Goal: Task Accomplishment & Management: Manage account settings

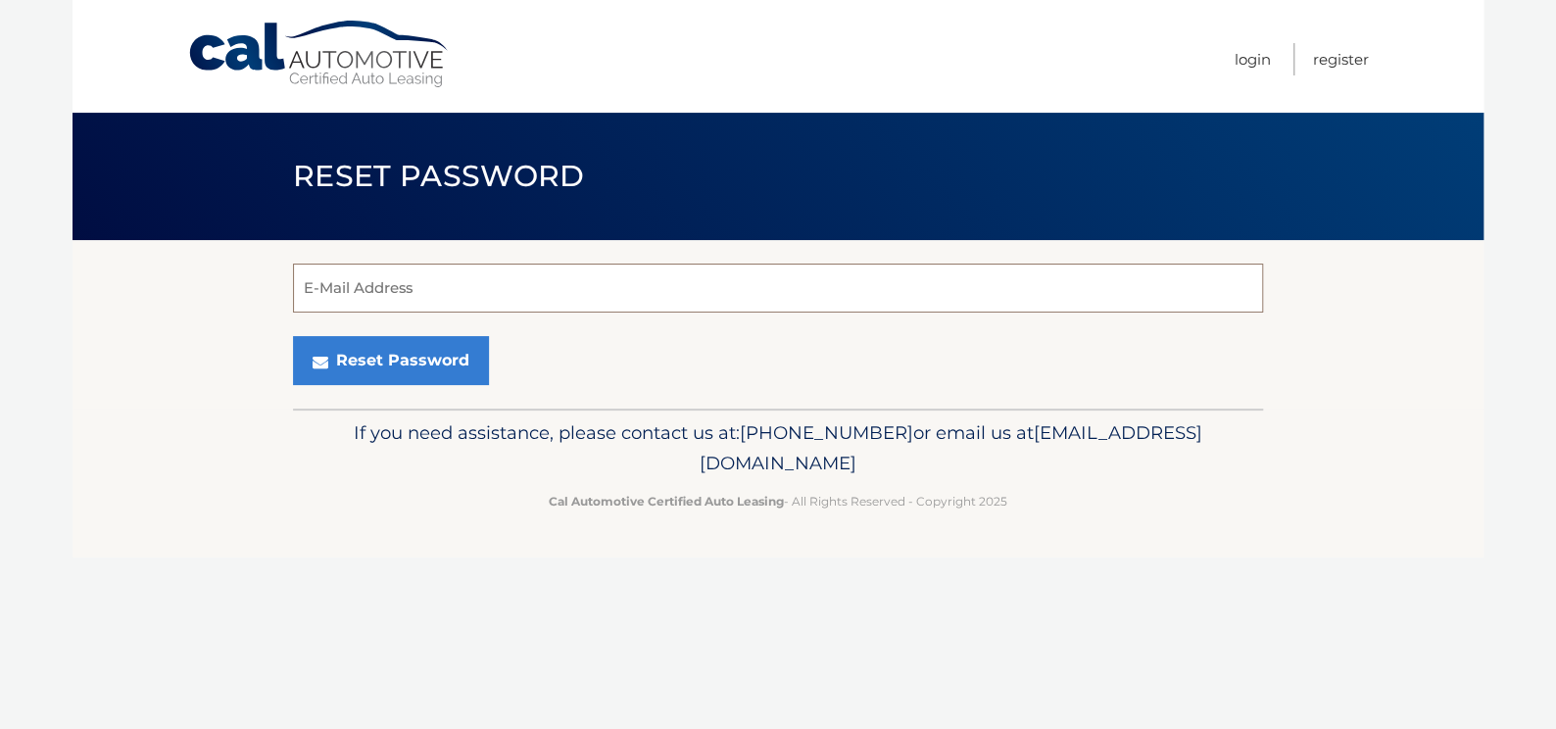
click at [410, 279] on input "E-Mail Address" at bounding box center [778, 288] width 970 height 49
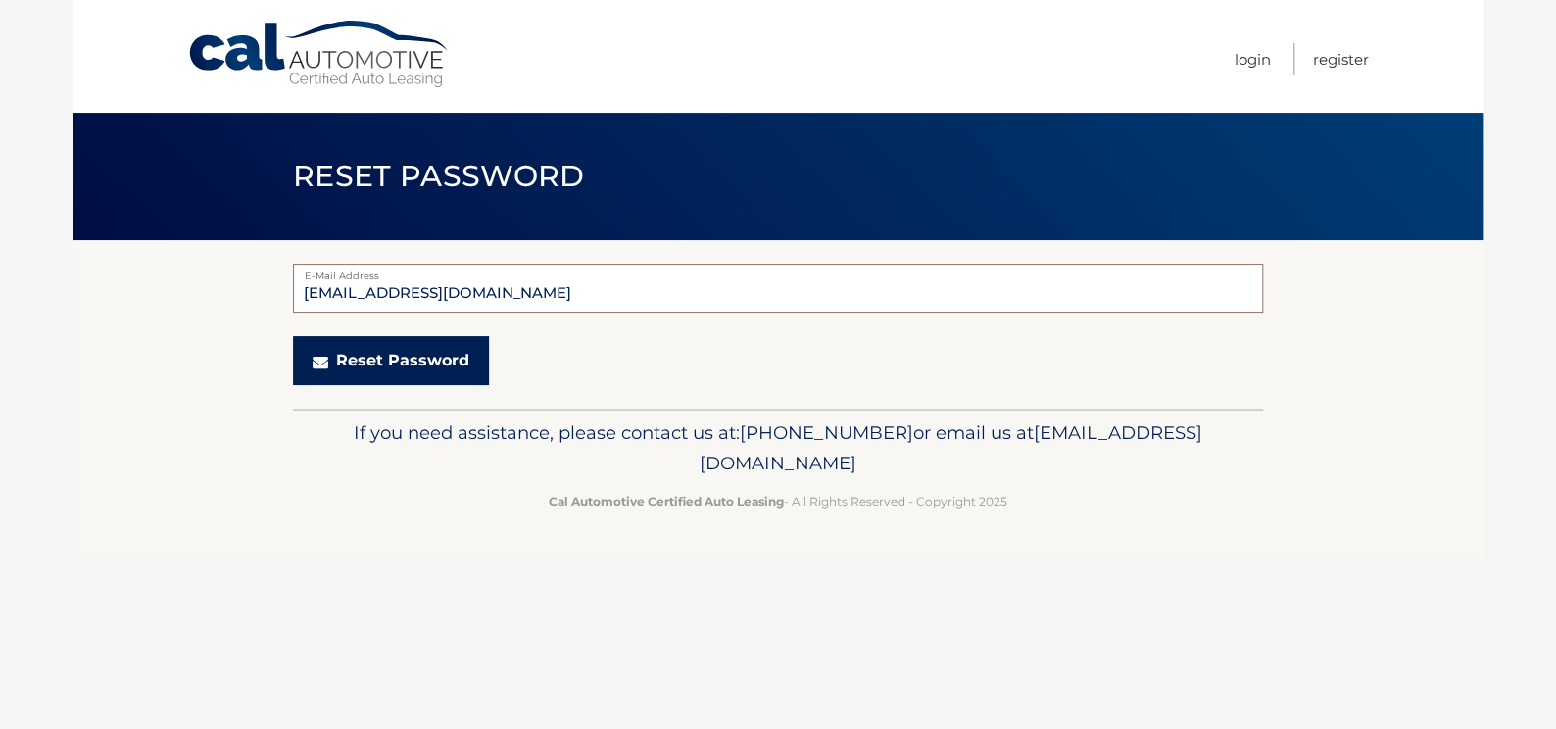
type input "jacqueline559751@gmail.com"
click at [384, 357] on button "Reset Password" at bounding box center [391, 360] width 196 height 49
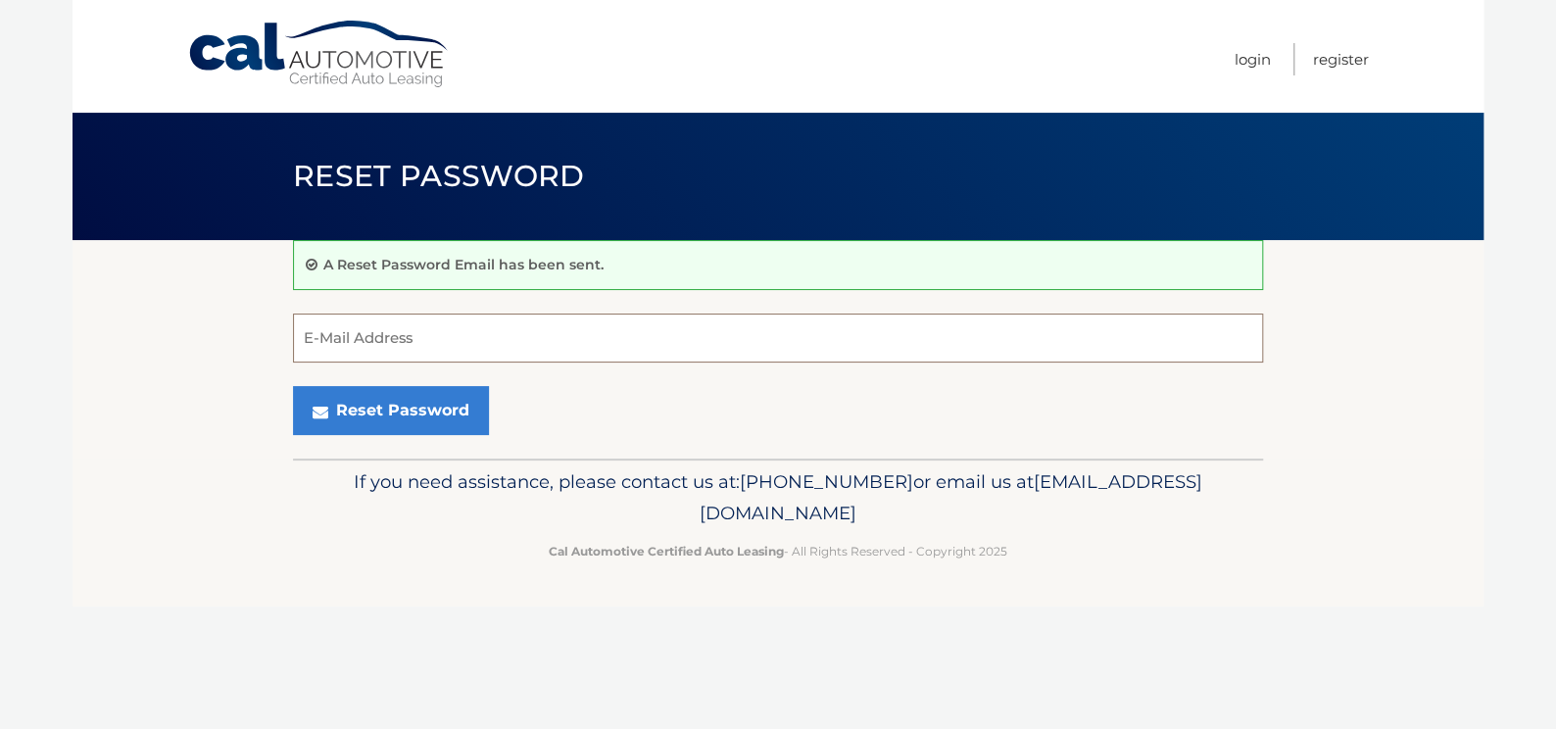
click at [433, 333] on input "E-Mail Address" at bounding box center [778, 337] width 970 height 49
type input "jacqueline559751@gmail.com"
click at [182, 382] on section "A Reset Password Email has been sent. jacqueline559751@gmail.com E-Mail Address…" at bounding box center [777, 349] width 1411 height 218
drag, startPoint x: 526, startPoint y: 341, endPoint x: 218, endPoint y: 362, distance: 308.3
click at [218, 362] on section "A Reset Password Email has been sent. jacqueline559751@gmail.com E-Mail Address…" at bounding box center [777, 349] width 1411 height 218
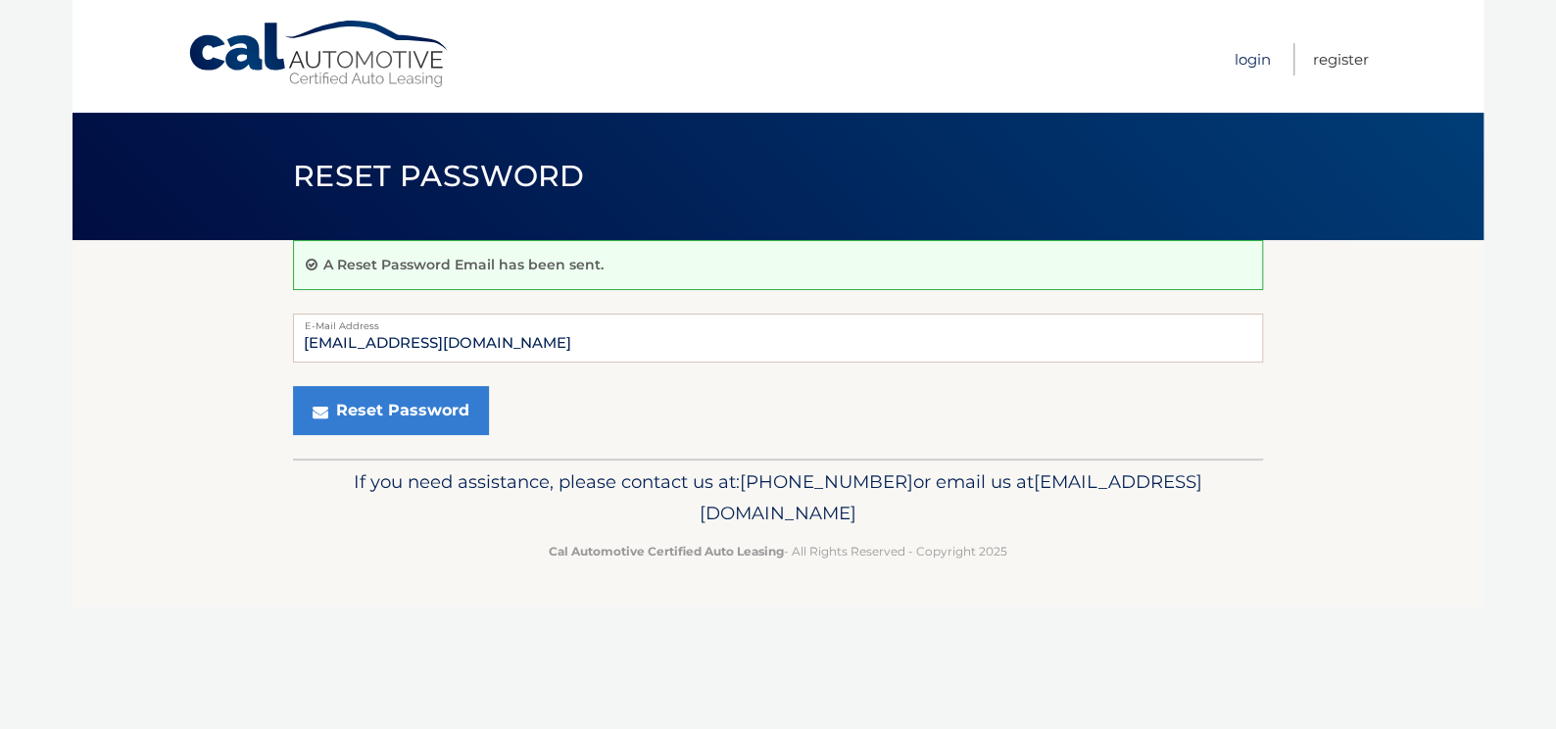
click at [1249, 59] on link "Login" at bounding box center [1252, 59] width 36 height 32
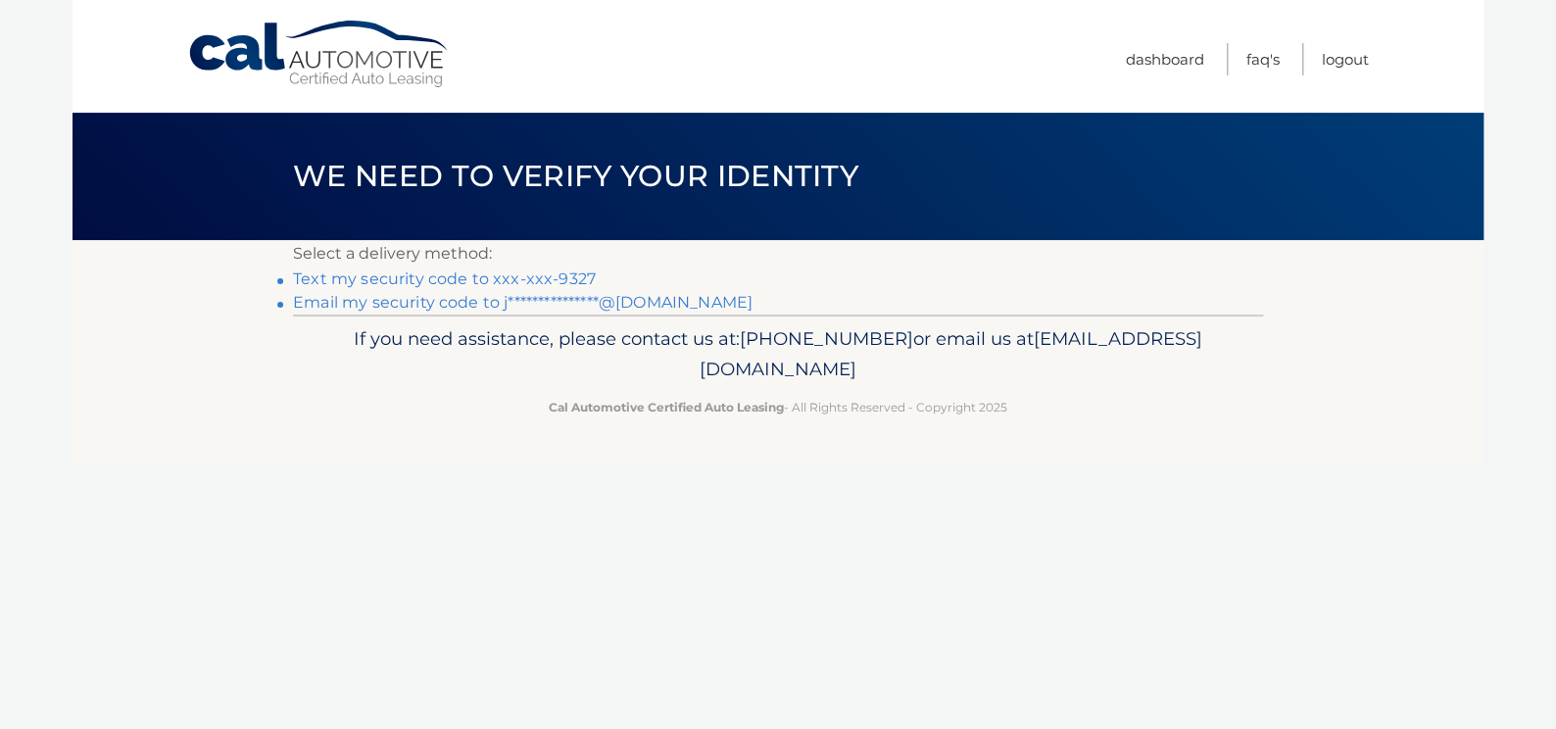
click at [462, 278] on link "Text my security code to xxx-xxx-9327" at bounding box center [444, 278] width 303 height 19
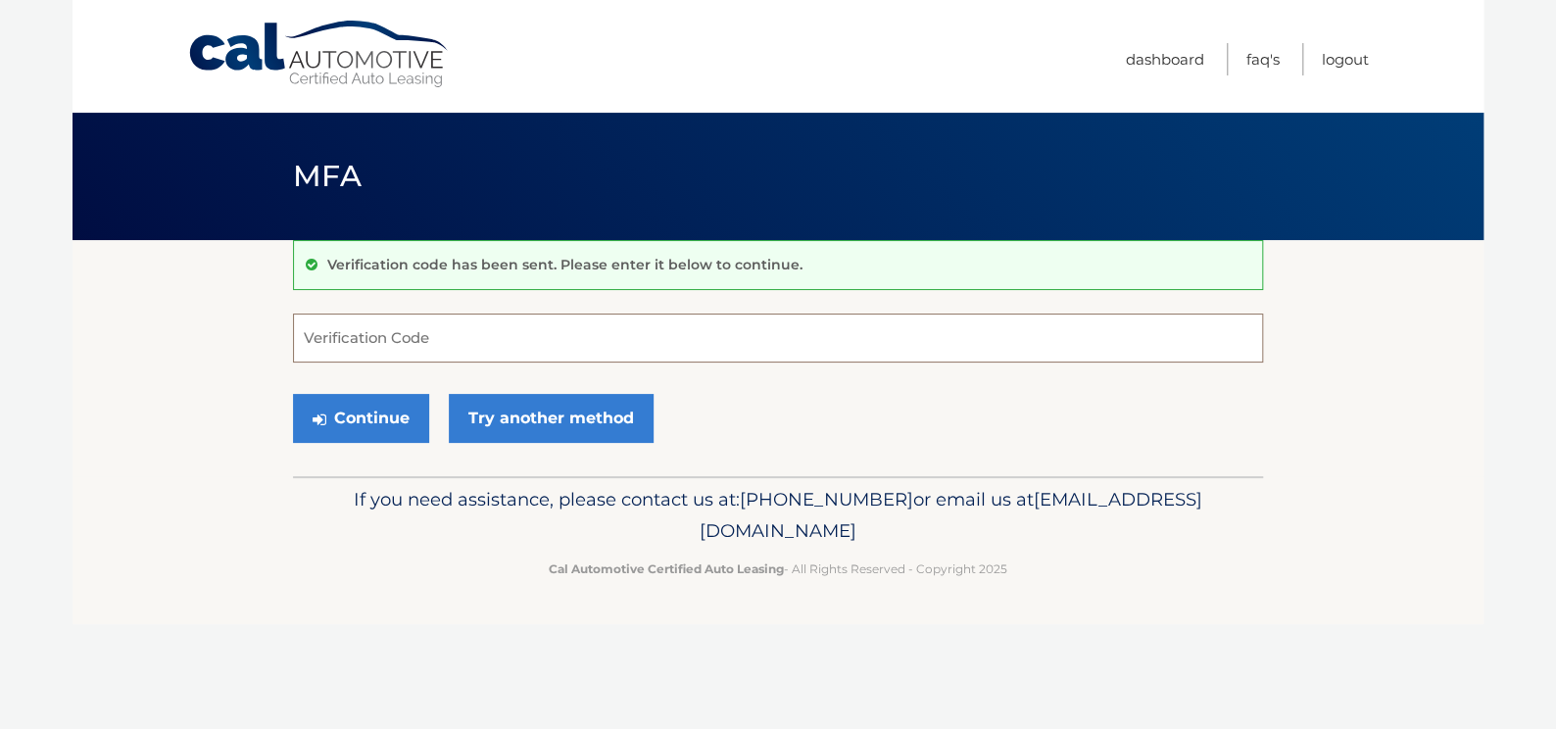
click at [421, 332] on input "Verification Code" at bounding box center [778, 337] width 970 height 49
type input "340184"
click at [380, 415] on button "Continue" at bounding box center [361, 418] width 136 height 49
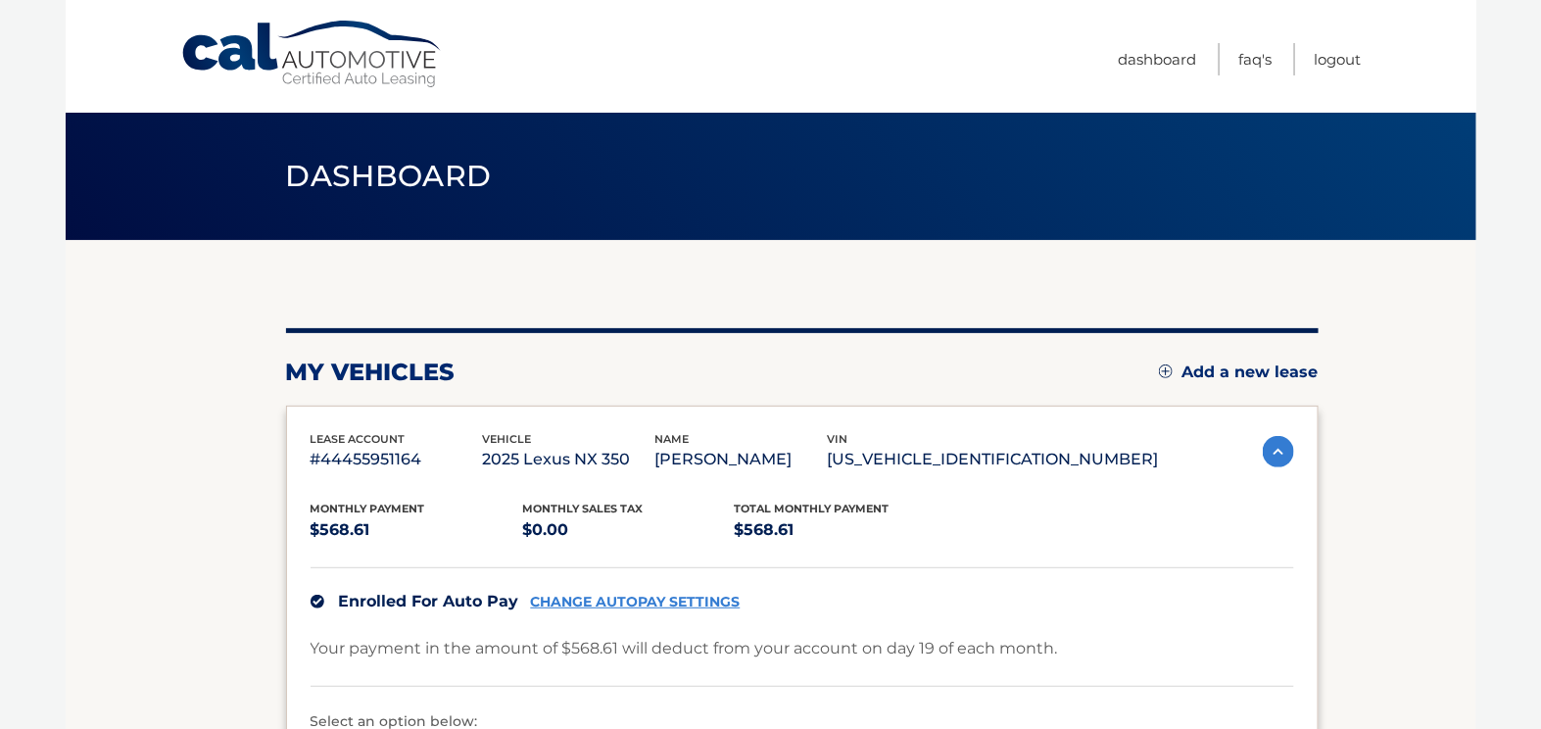
click at [811, 288] on div "my vehicles Add a new lease lease account #44455951164 vehicle 2025 Lexus NX 35…" at bounding box center [802, 602] width 1032 height 725
click at [1338, 60] on link "Logout" at bounding box center [1338, 59] width 47 height 32
